Goal: Book appointment/travel/reservation

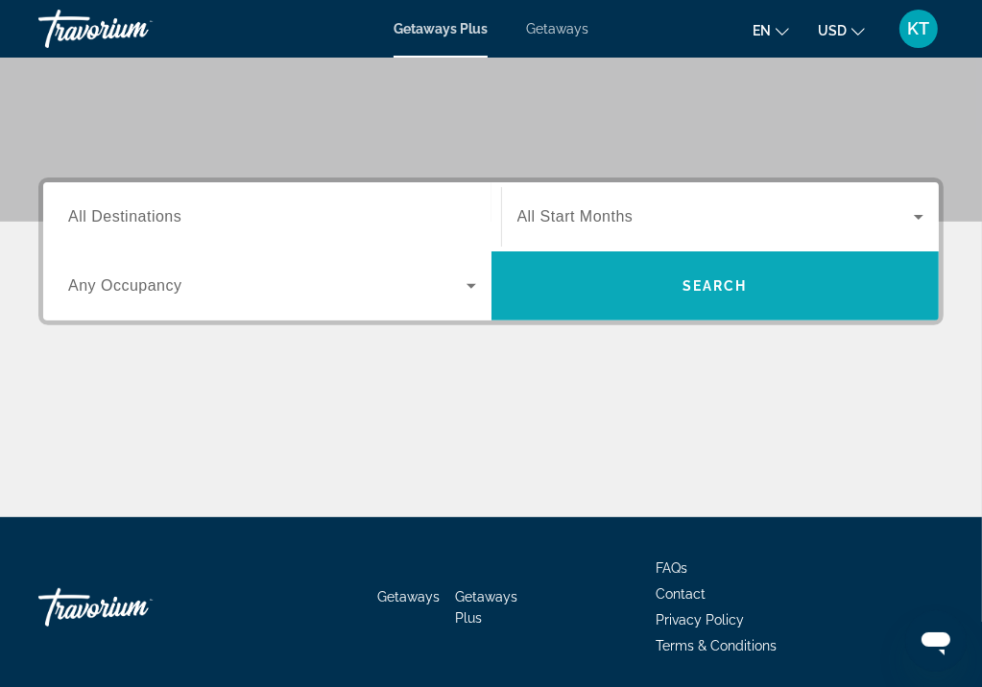
scroll to position [419, 0]
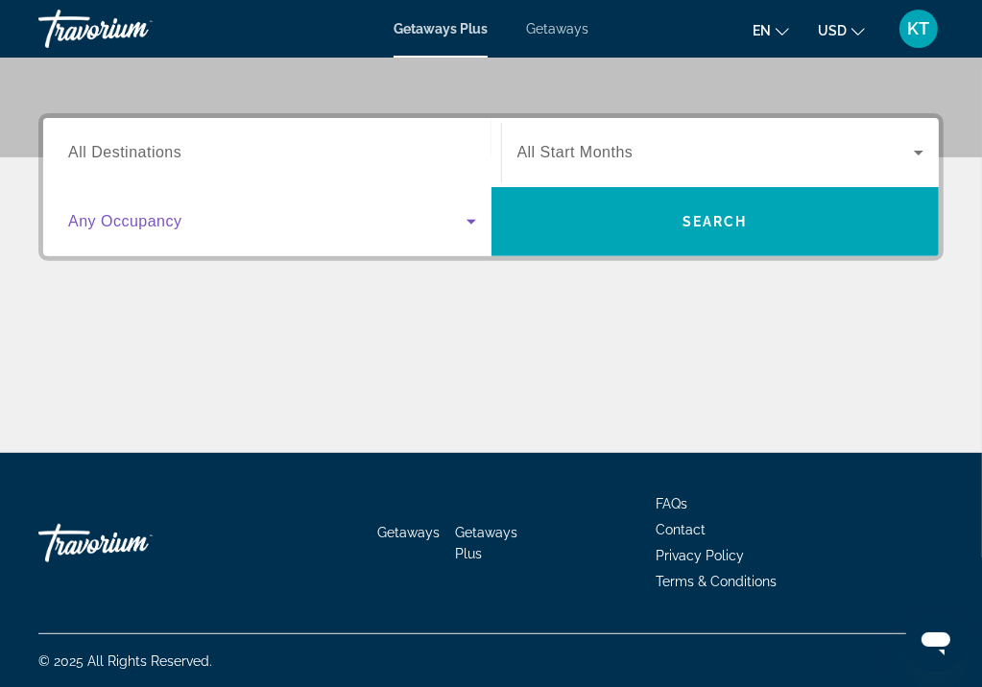
click at [468, 218] on icon "Search widget" at bounding box center [471, 221] width 23 height 23
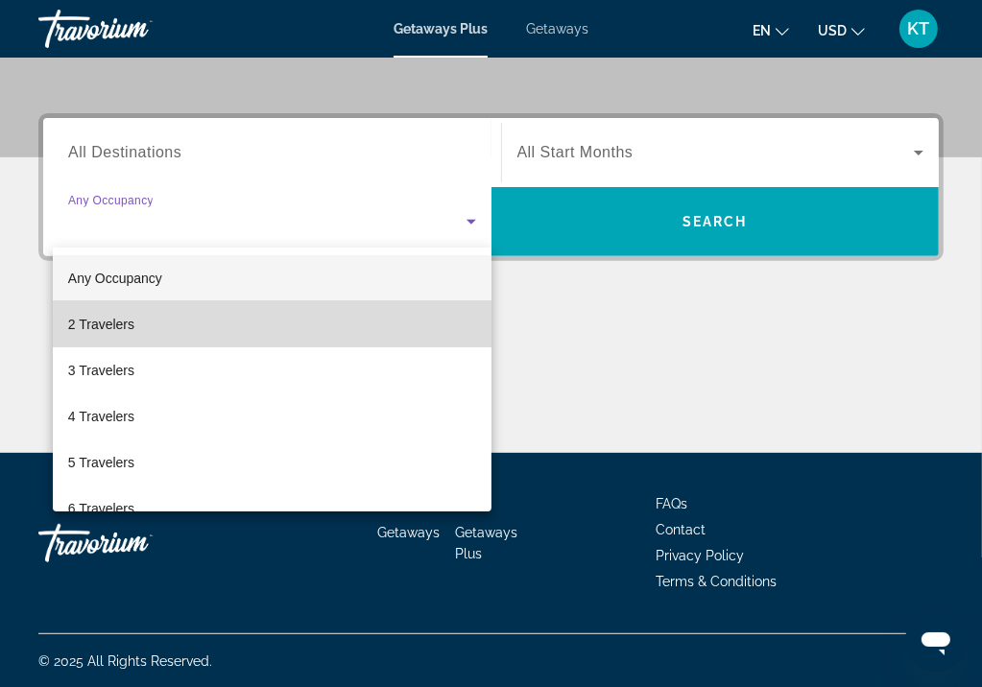
click at [402, 335] on mat-option "2 Travelers" at bounding box center [272, 324] width 439 height 46
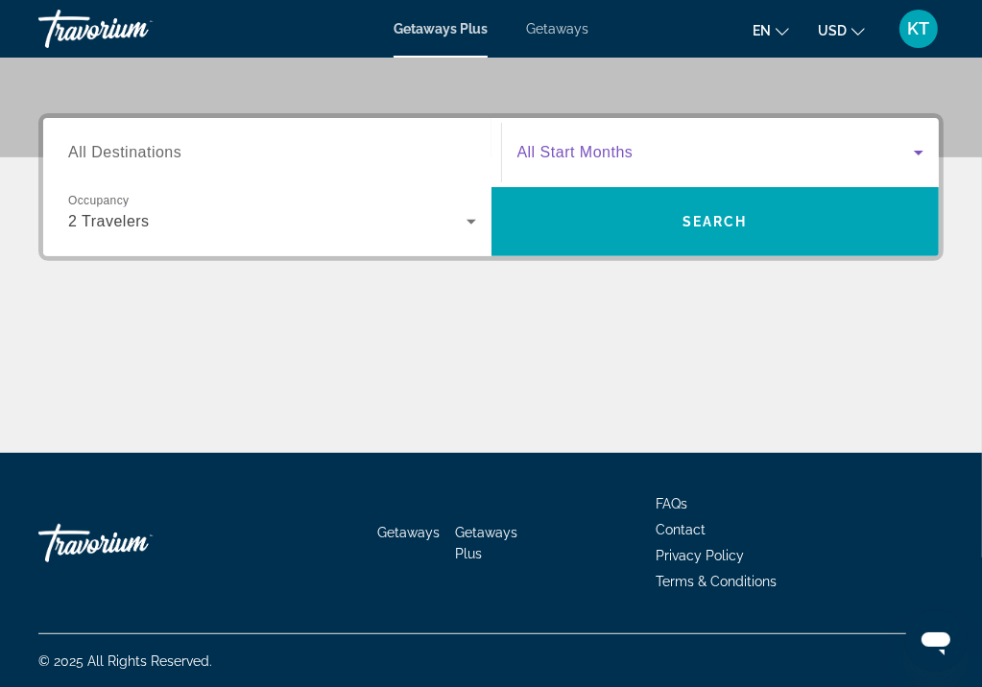
click at [920, 147] on icon "Search widget" at bounding box center [918, 152] width 23 height 23
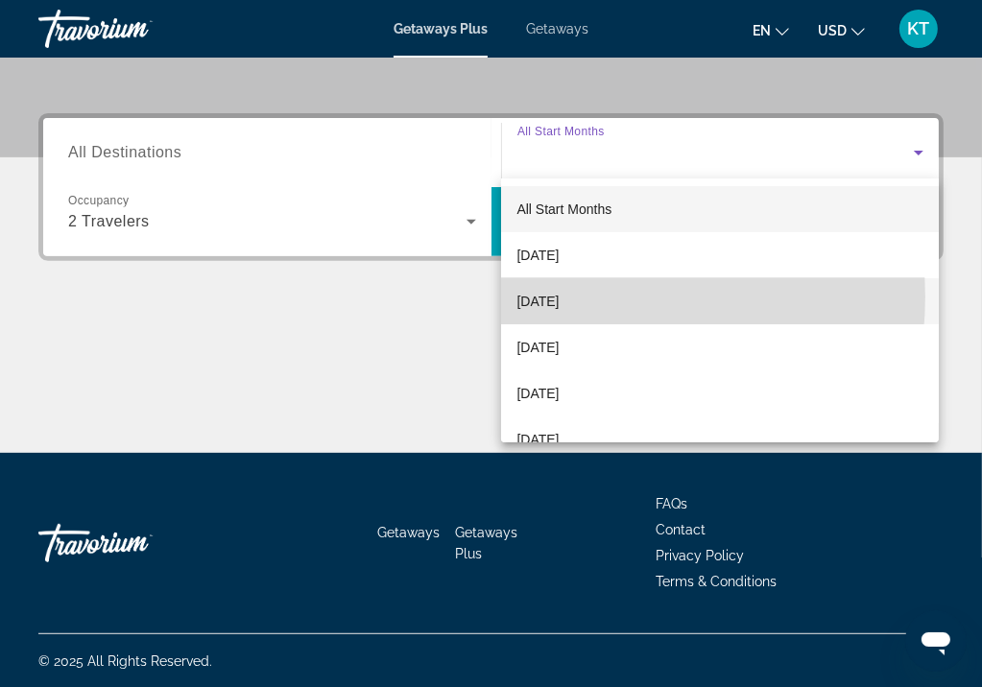
click at [559, 297] on span "[DATE]" at bounding box center [537, 301] width 42 height 23
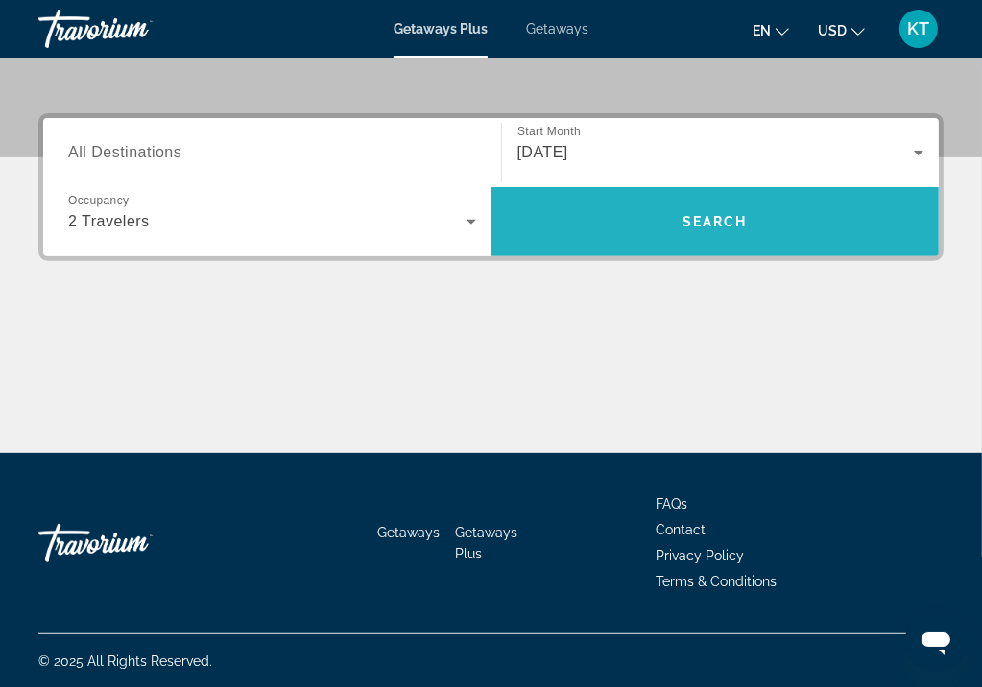
click at [727, 215] on span "Search" at bounding box center [715, 221] width 65 height 15
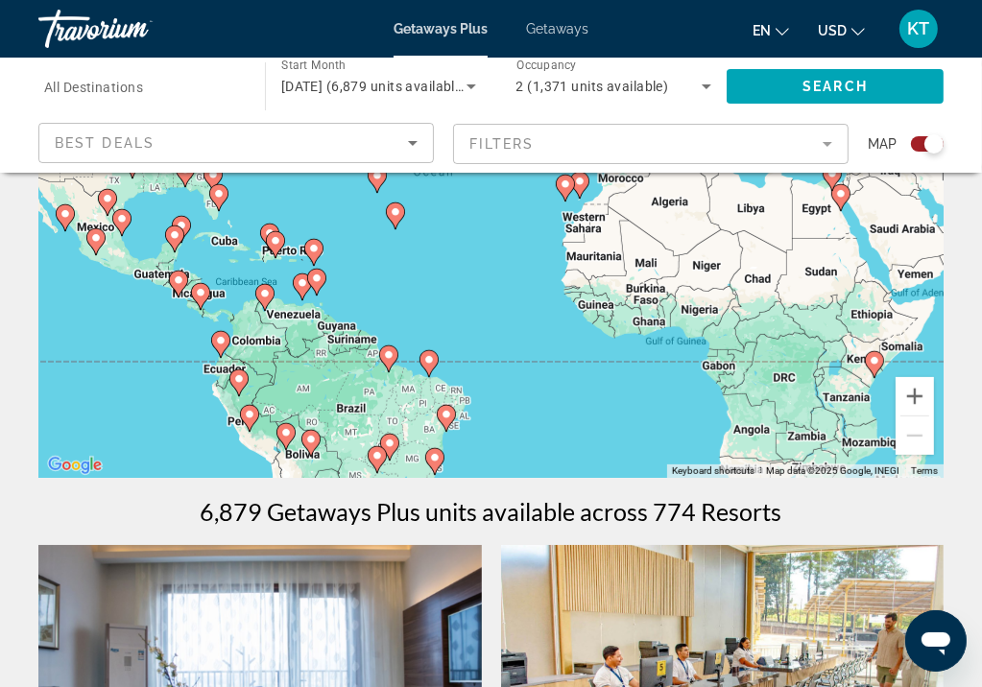
scroll to position [288, 0]
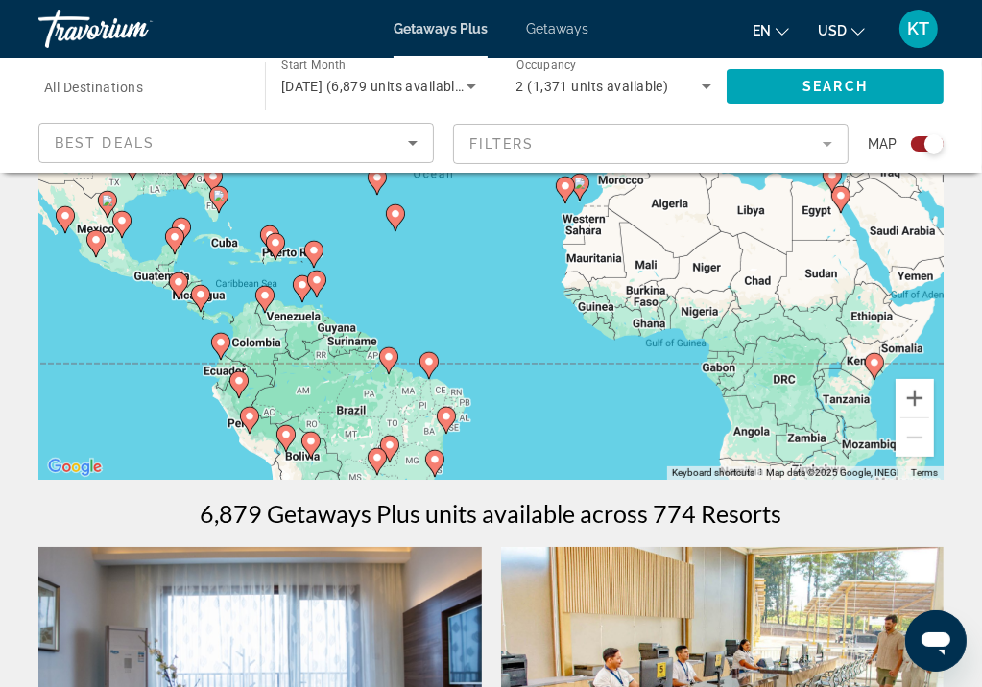
click at [827, 144] on mat-form-field "Filters" at bounding box center [651, 144] width 396 height 40
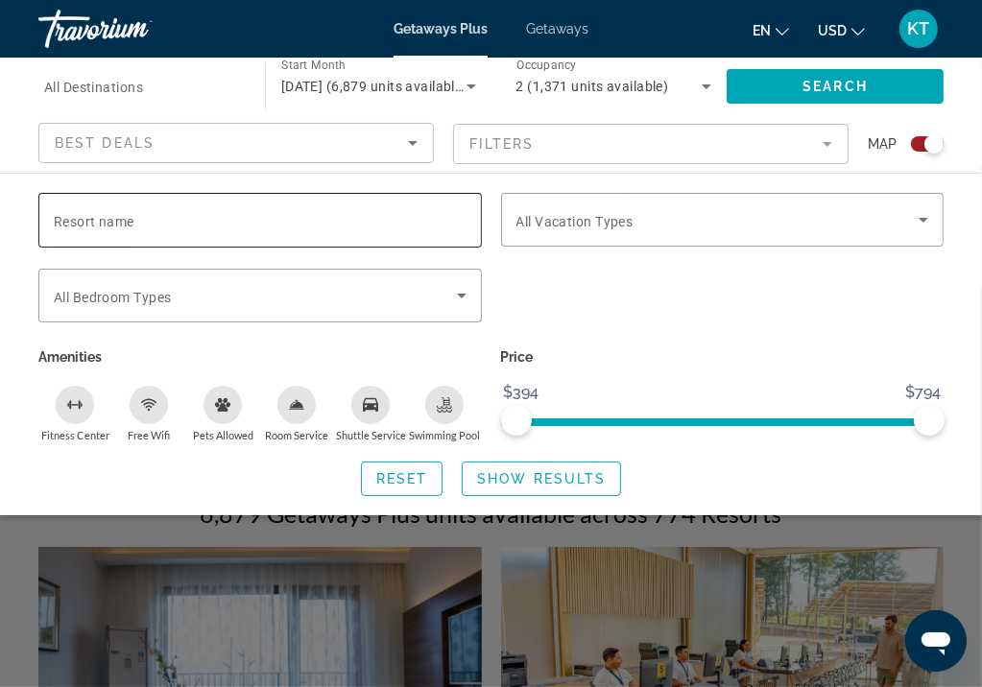
click at [84, 219] on span "Resort name" at bounding box center [94, 221] width 81 height 15
click at [84, 219] on input "Resort name" at bounding box center [260, 220] width 413 height 23
click at [121, 204] on div "Resort name" at bounding box center [260, 220] width 413 height 55
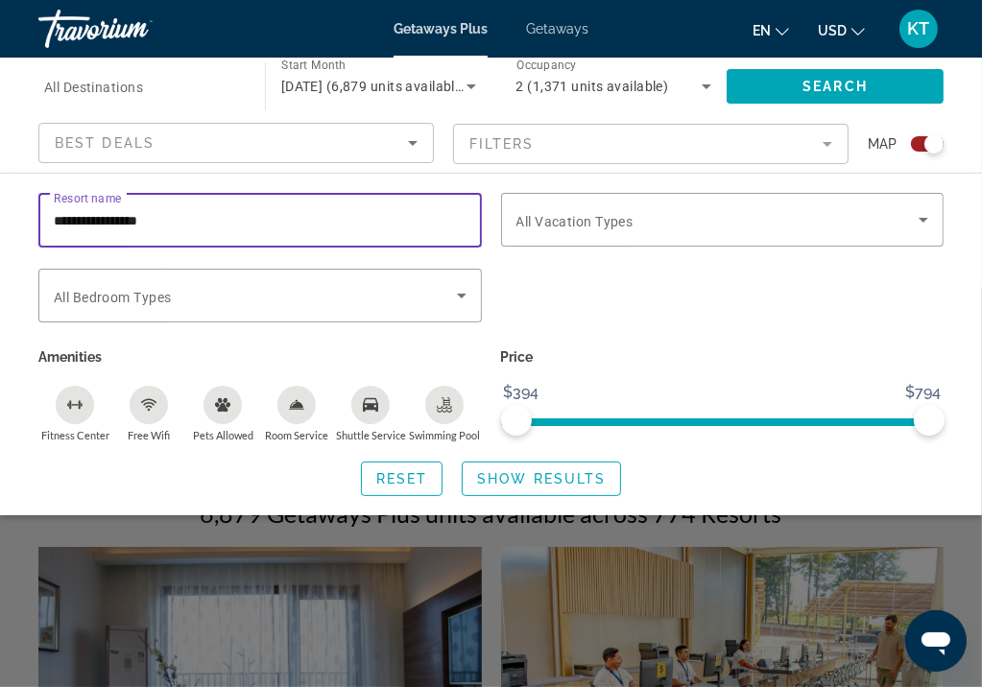
type input "**********"
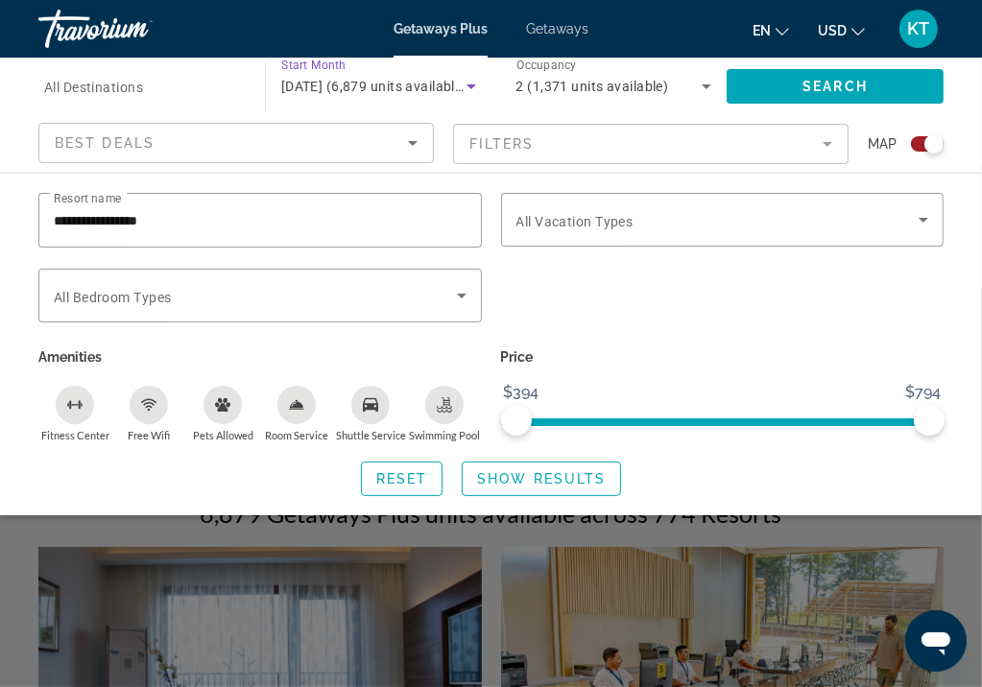
click at [470, 87] on icon "Search widget" at bounding box center [472, 86] width 10 height 5
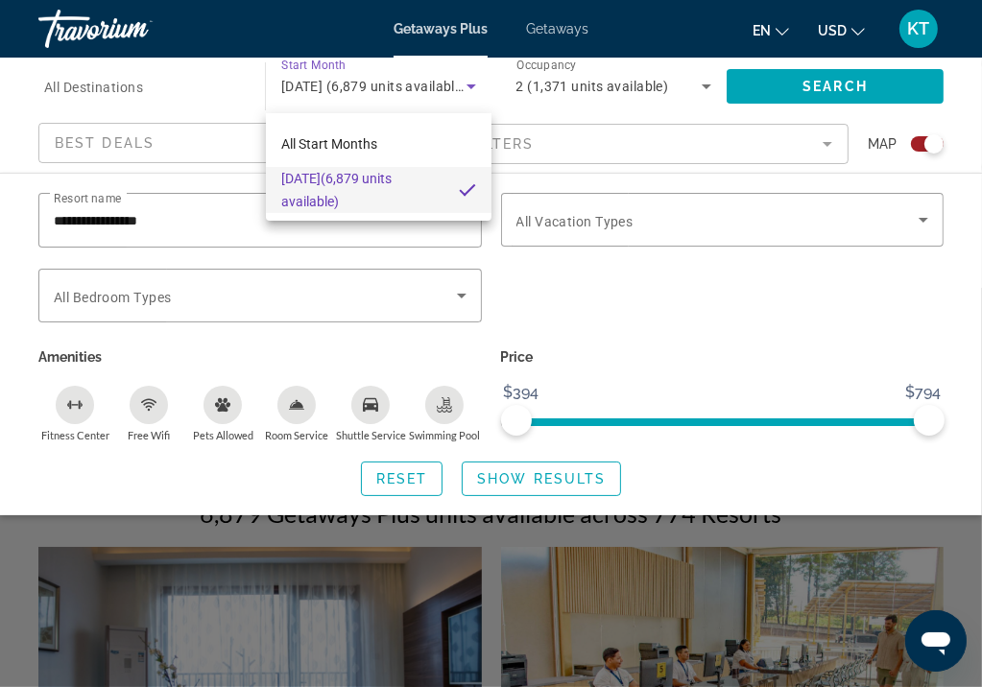
click at [469, 81] on div at bounding box center [491, 343] width 982 height 687
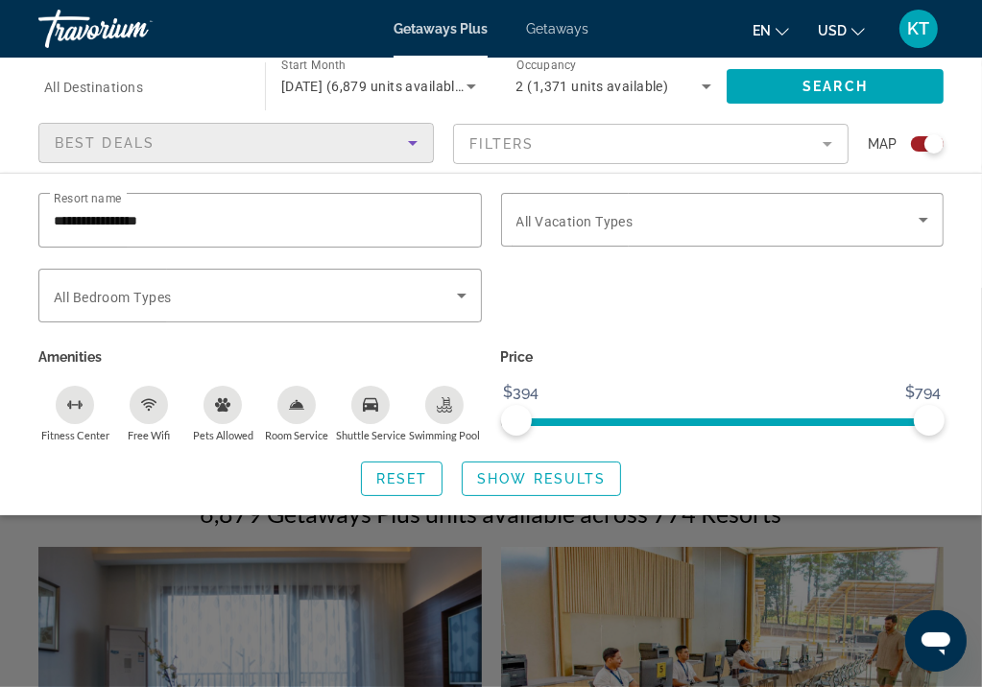
click at [412, 139] on icon "Sort by" at bounding box center [412, 143] width 23 height 23
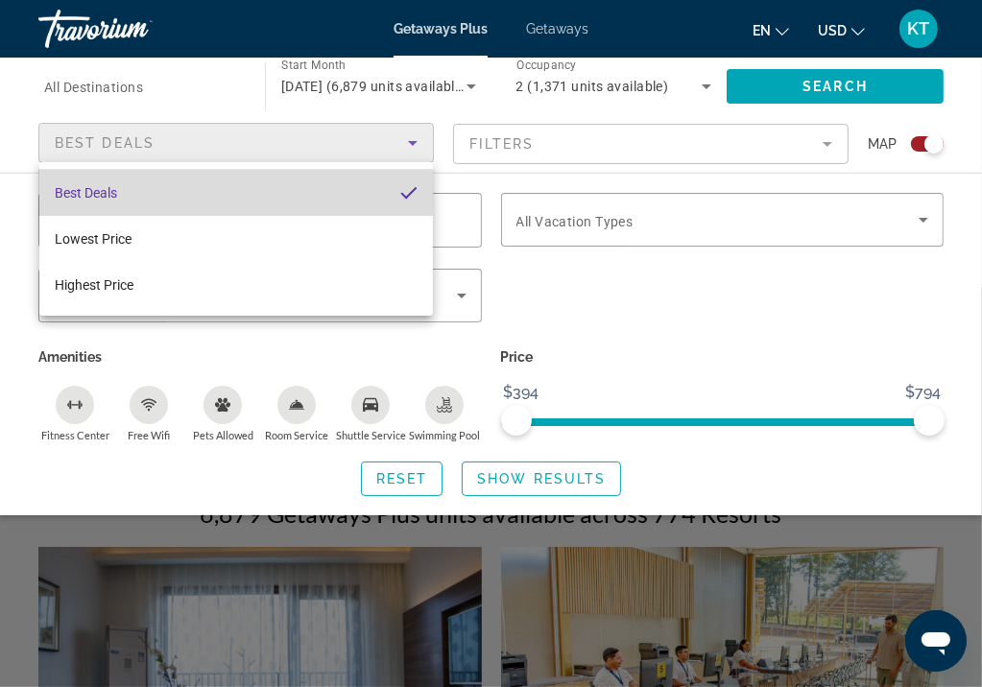
click at [113, 191] on span "Best Deals" at bounding box center [86, 192] width 62 height 15
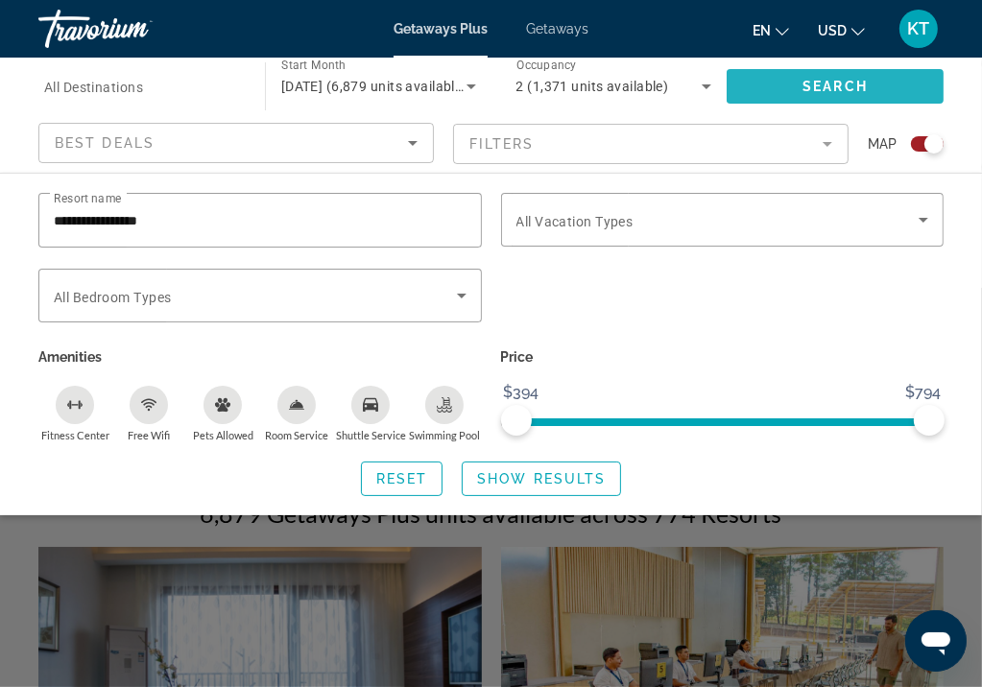
click at [806, 90] on span "Search" at bounding box center [835, 86] width 65 height 15
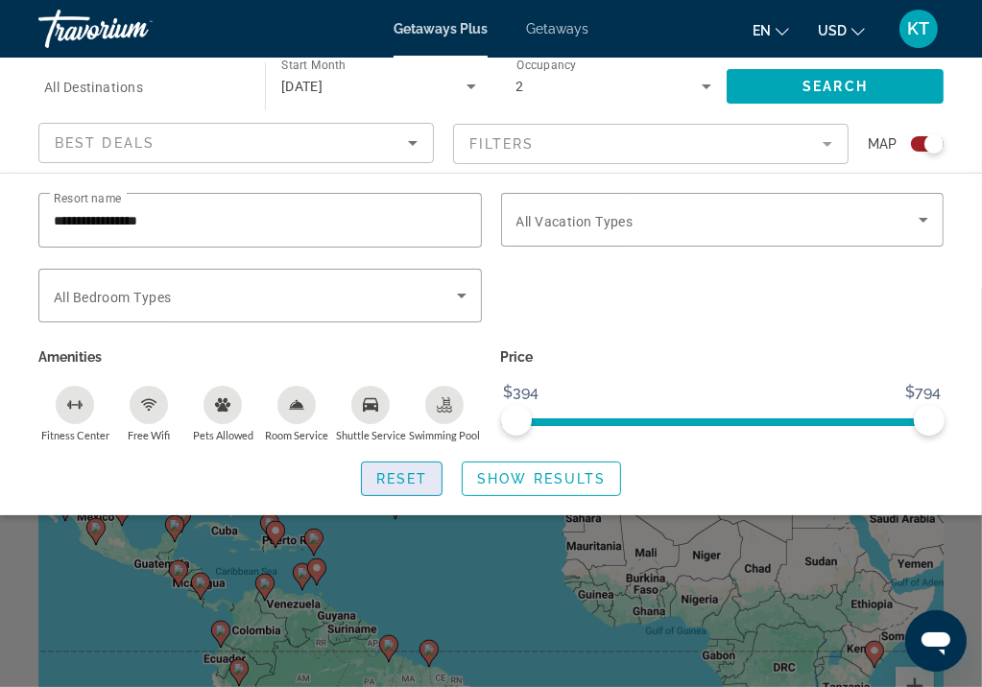
click at [403, 481] on span "Reset" at bounding box center [402, 478] width 52 height 15
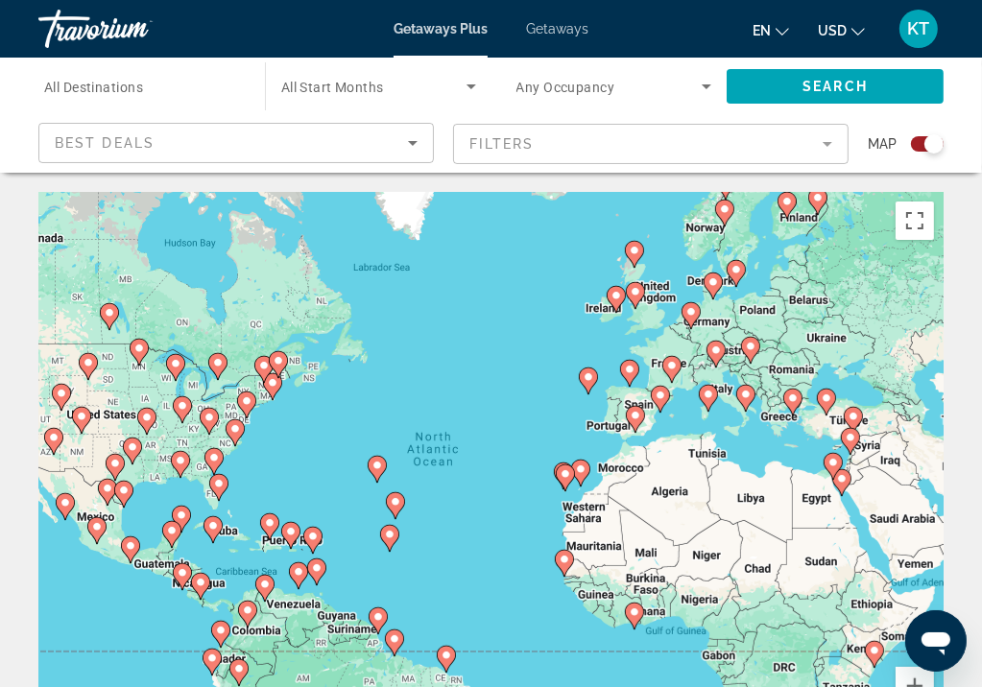
click at [829, 142] on mat-form-field "Filters" at bounding box center [651, 144] width 396 height 40
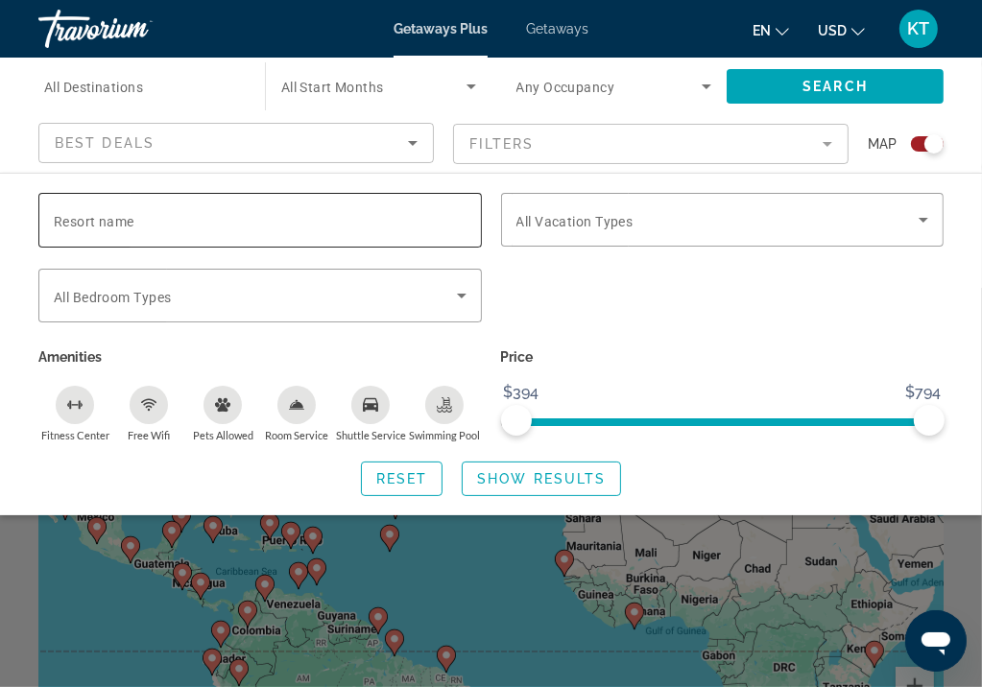
click at [301, 232] on div "Search widget" at bounding box center [260, 220] width 413 height 55
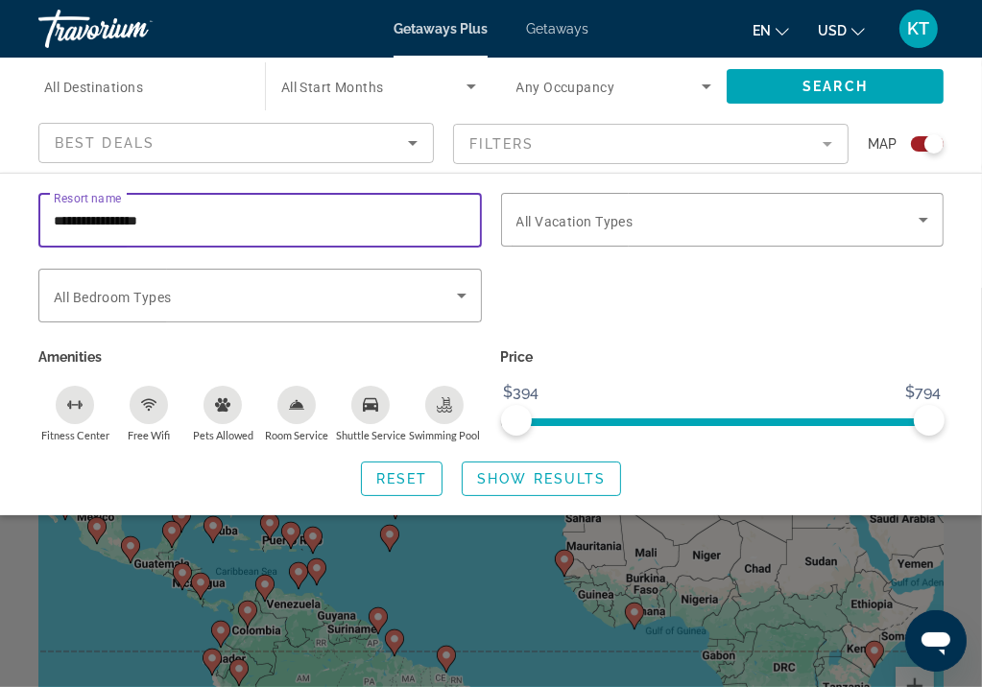
type input "**********"
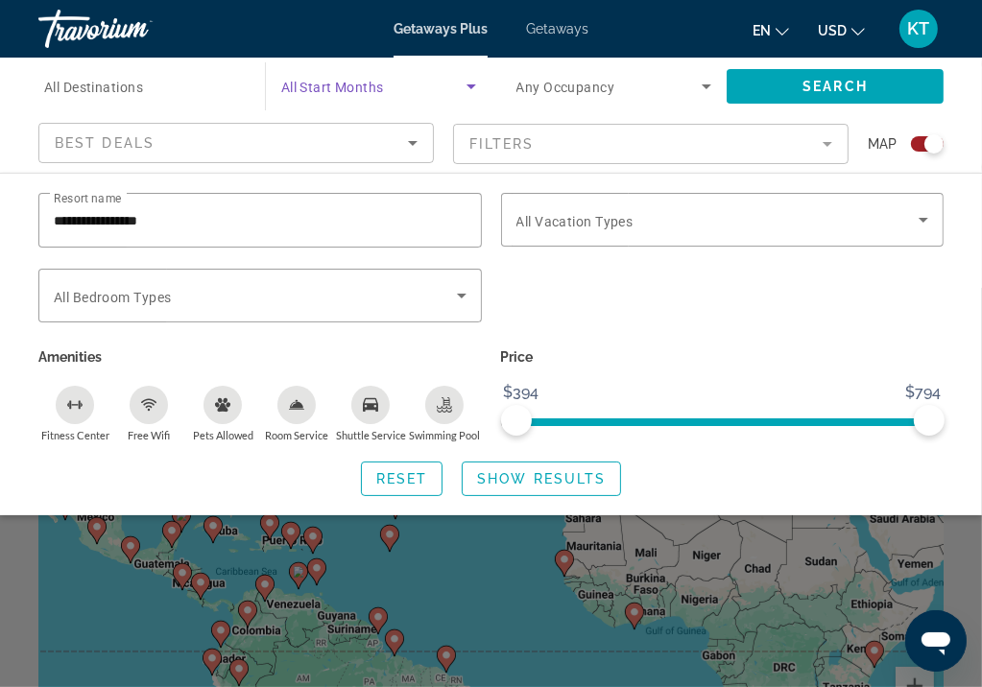
click at [468, 88] on icon "Search widget" at bounding box center [471, 86] width 23 height 23
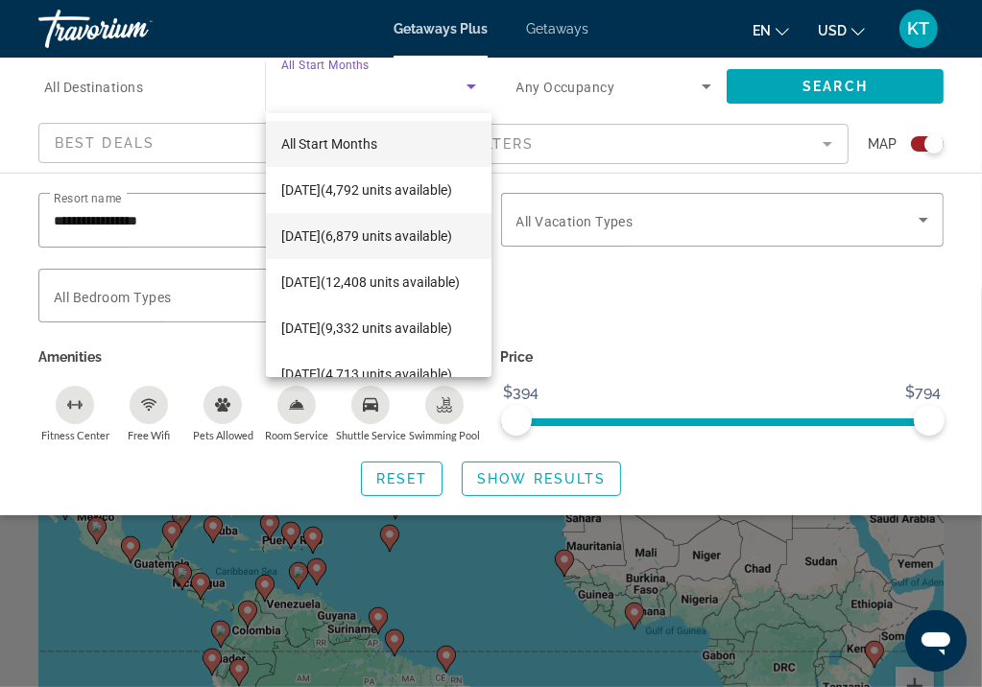
click at [321, 227] on span "[DATE] (6,879 units available)" at bounding box center [366, 236] width 171 height 23
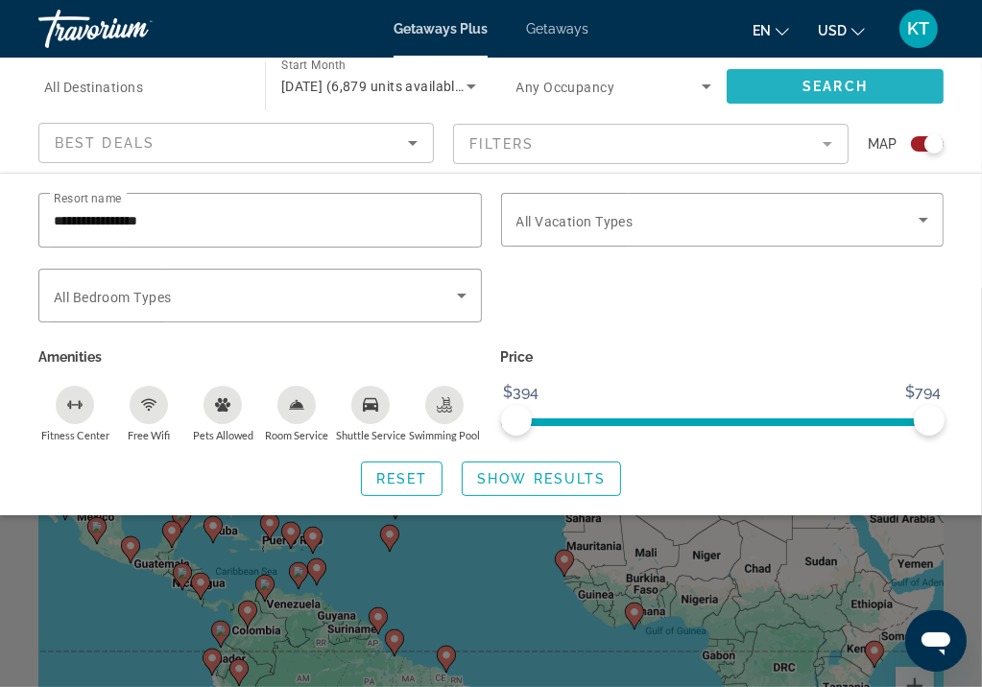
click at [849, 82] on span "Search" at bounding box center [835, 86] width 65 height 15
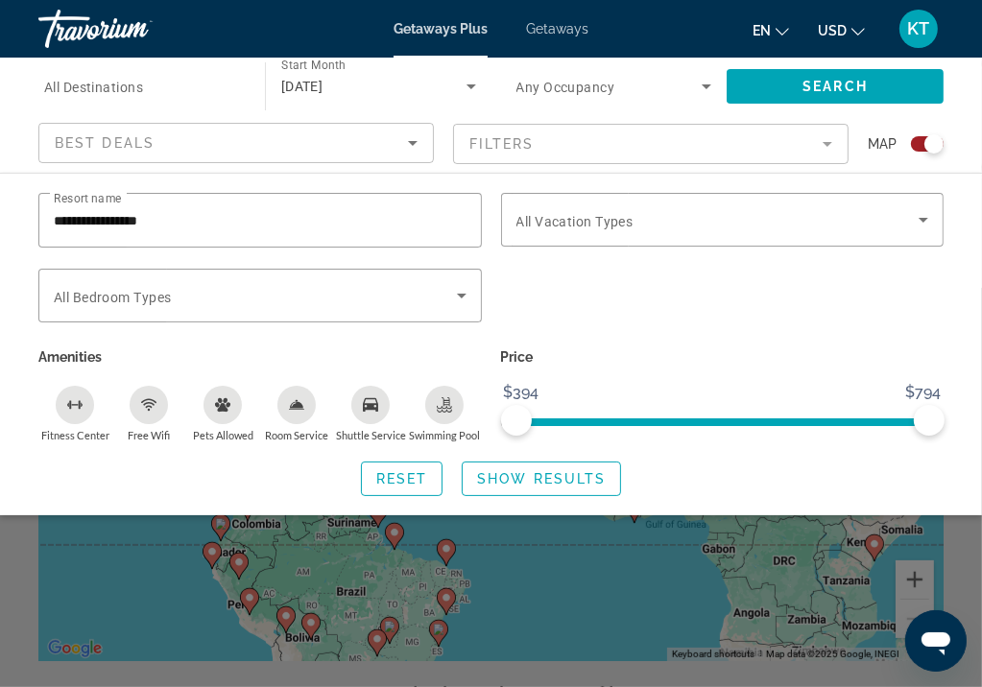
scroll to position [288, 0]
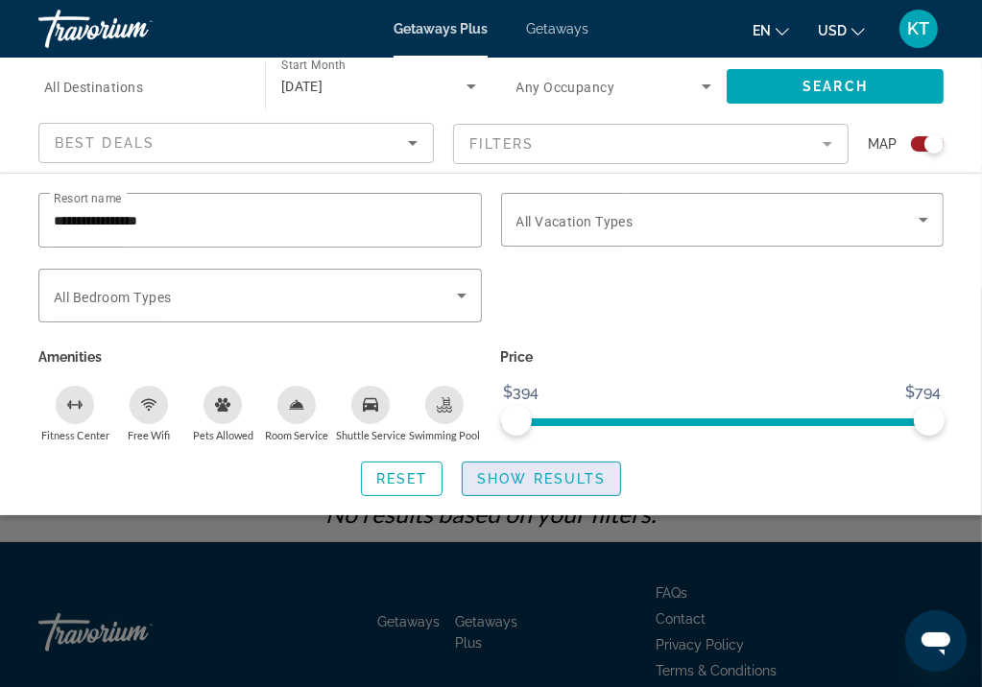
click at [513, 473] on span "Show Results" at bounding box center [541, 478] width 129 height 15
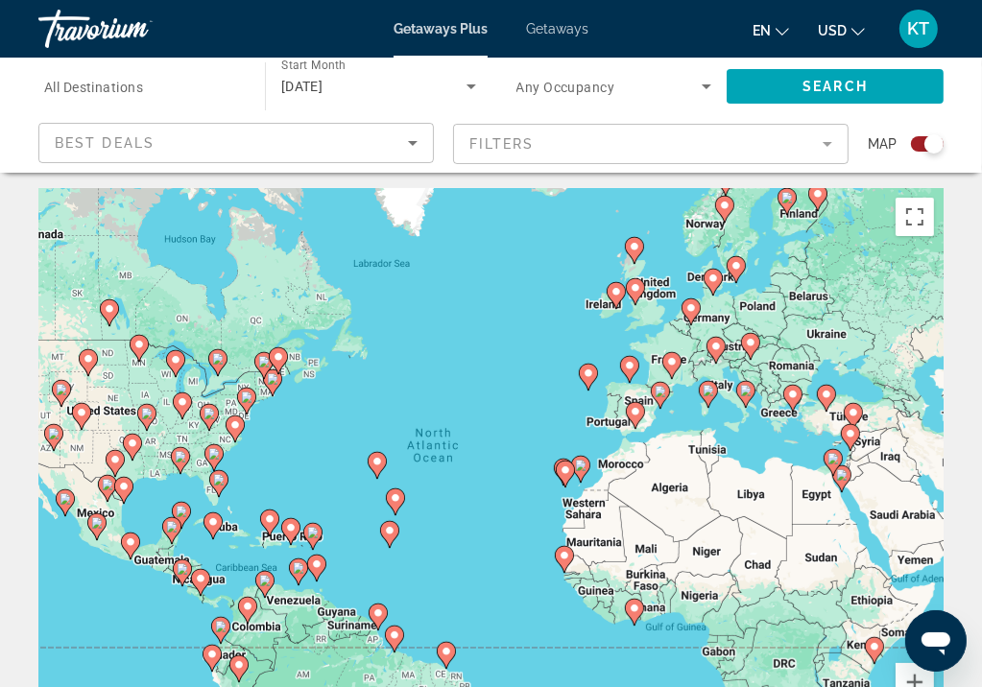
scroll to position [0, 0]
